Goal: Task Accomplishment & Management: Complete application form

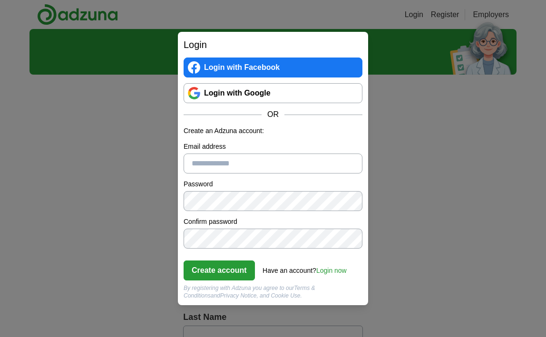
click at [223, 168] on input "Email address" at bounding box center [273, 164] width 179 height 20
click at [229, 136] on p "Create an Adzuna account:" at bounding box center [273, 131] width 179 height 10
click at [331, 269] on link "Login now" at bounding box center [331, 271] width 30 height 8
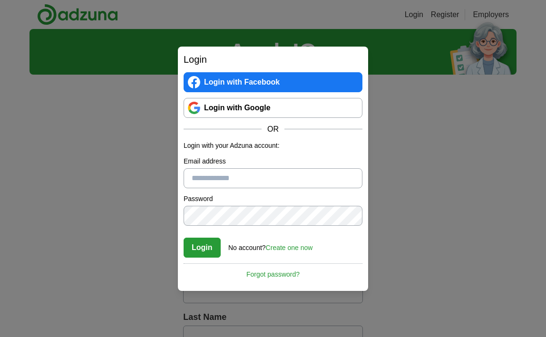
click at [243, 166] on label "Email address" at bounding box center [273, 162] width 179 height 10
click at [243, 168] on input "Email address" at bounding box center [273, 178] width 179 height 20
click at [234, 176] on input "Email address" at bounding box center [273, 178] width 179 height 20
type input "**********"
click at [184, 238] on button "Login" at bounding box center [202, 248] width 37 height 20
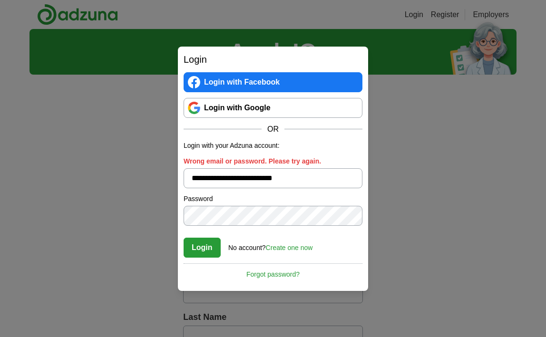
click at [184, 238] on button "Login" at bounding box center [202, 248] width 37 height 20
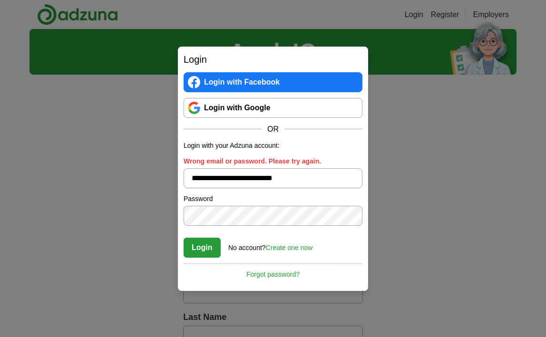
click at [184, 238] on button "Login" at bounding box center [202, 248] width 37 height 20
click at [122, 90] on div "**********" at bounding box center [273, 168] width 546 height 337
